Goal: Information Seeking & Learning: Learn about a topic

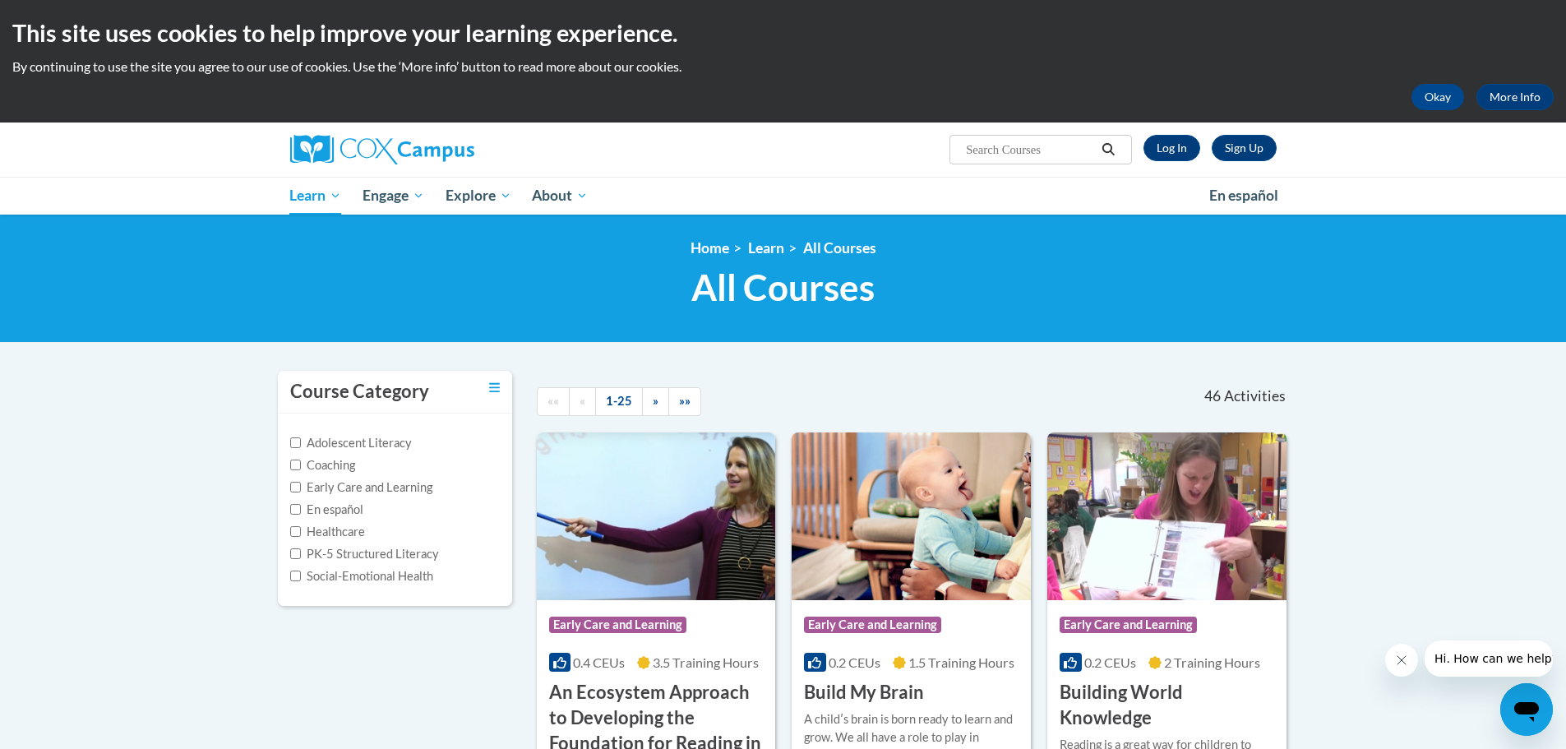
click at [992, 153] on input "Search..." at bounding box center [1030, 150] width 132 height 20
type input "Phonics Instruction"
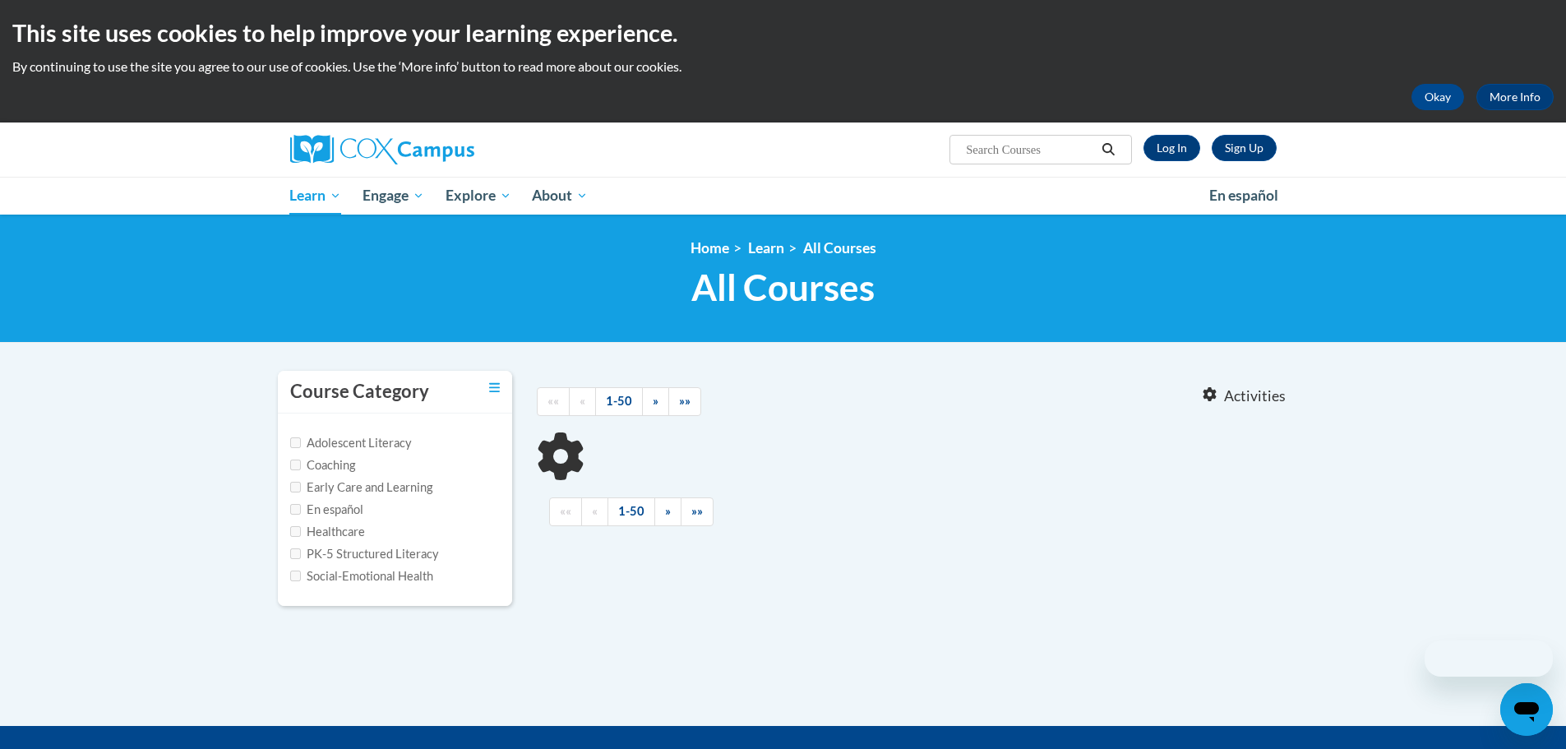
type input "Phonics Instruction"
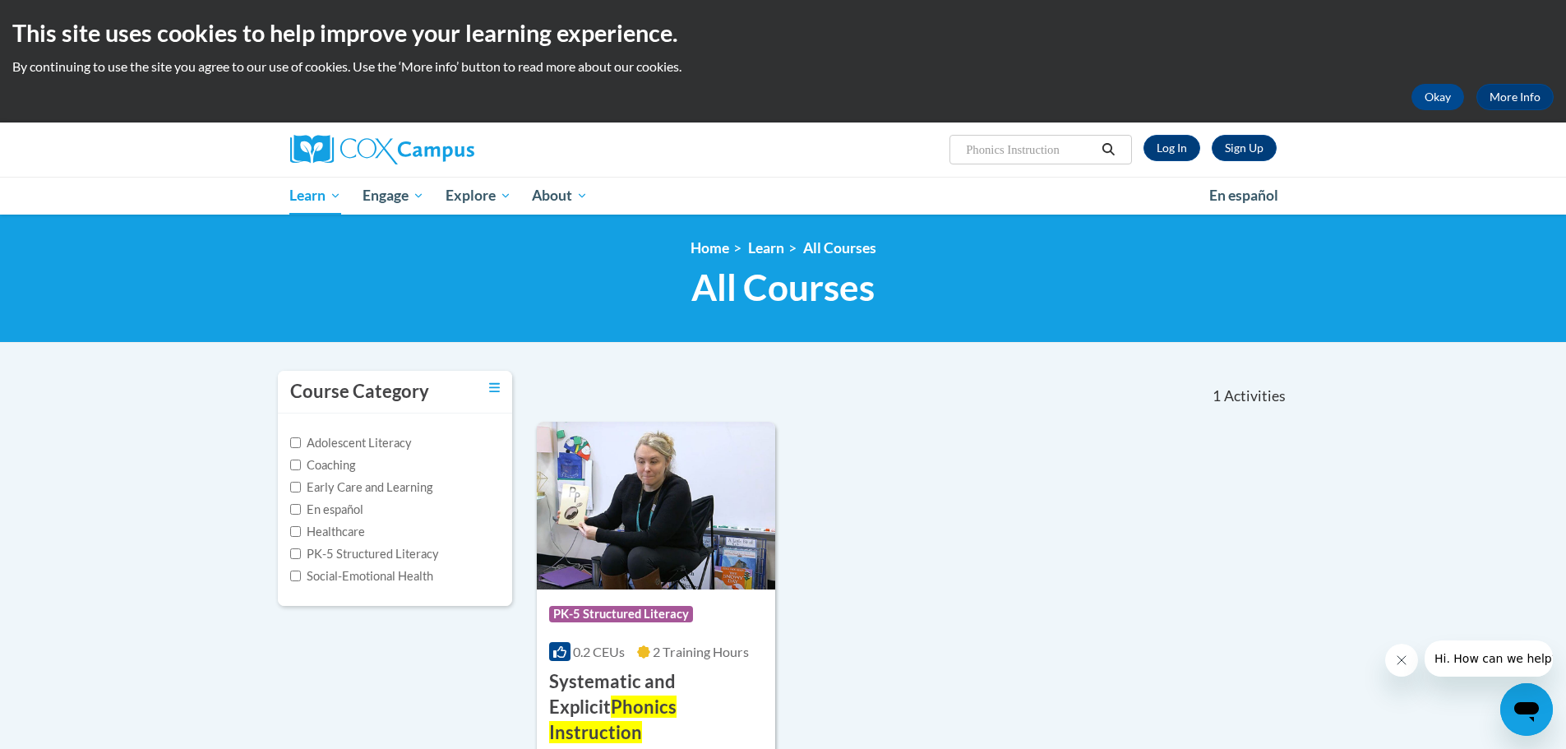
scroll to position [164, 0]
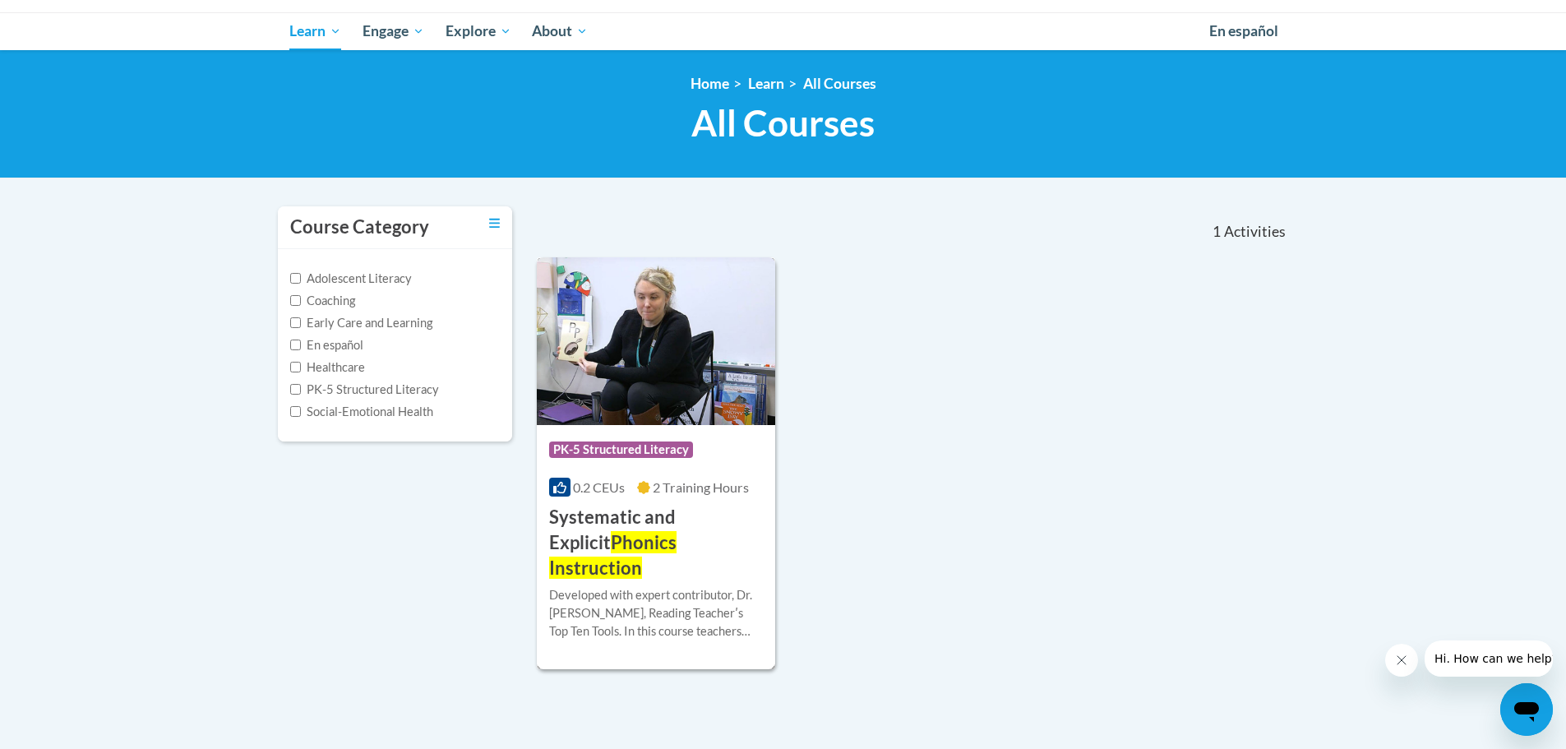
click at [590, 446] on span "PK-5 Structured Literacy" at bounding box center [621, 450] width 144 height 16
